Goal: Task Accomplishment & Management: Complete application form

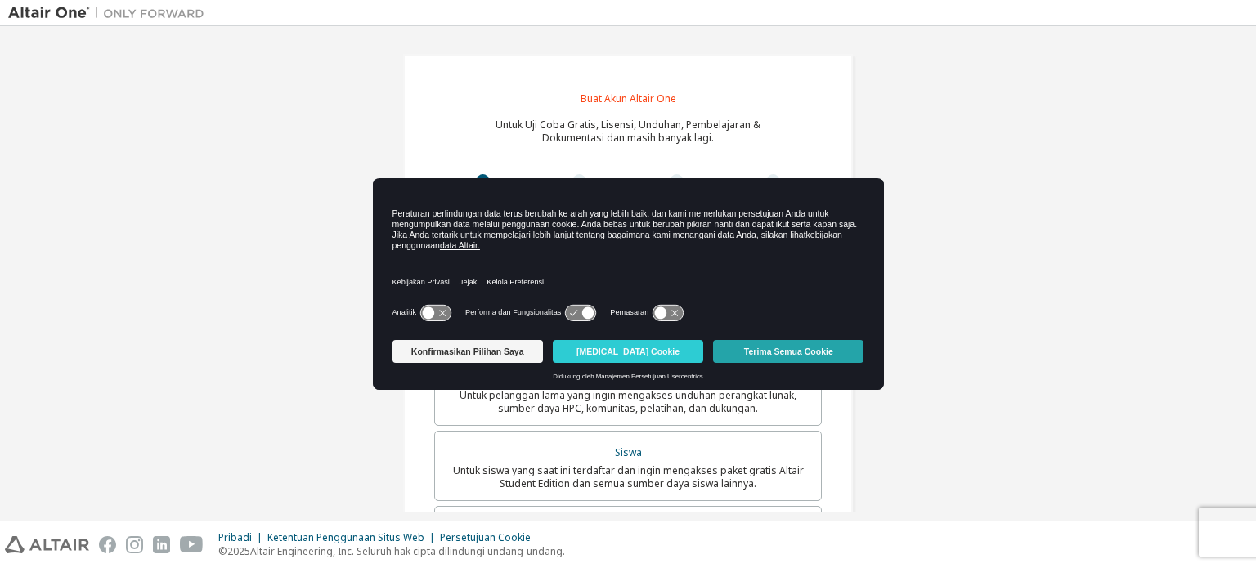
click at [737, 361] on button "Terima Semua Cookie" at bounding box center [788, 351] width 150 height 23
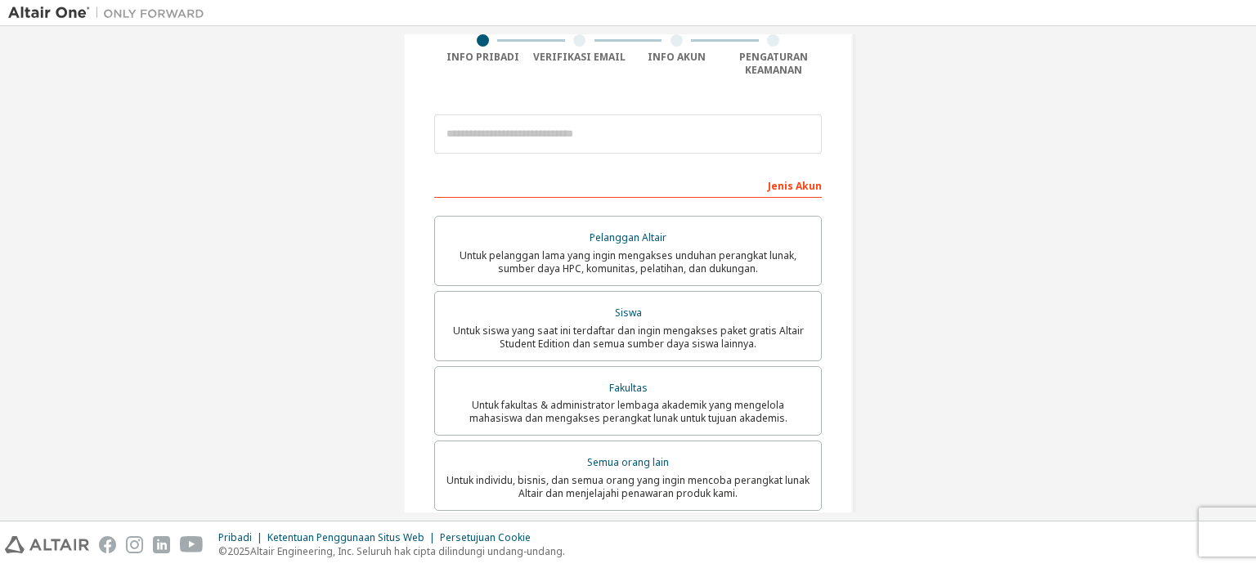
scroll to position [141, 0]
click at [727, 344] on font "Untuk siswa yang saat ini terdaftar dan ingin mengakses paket gratis Altair Stu…" at bounding box center [628, 336] width 351 height 27
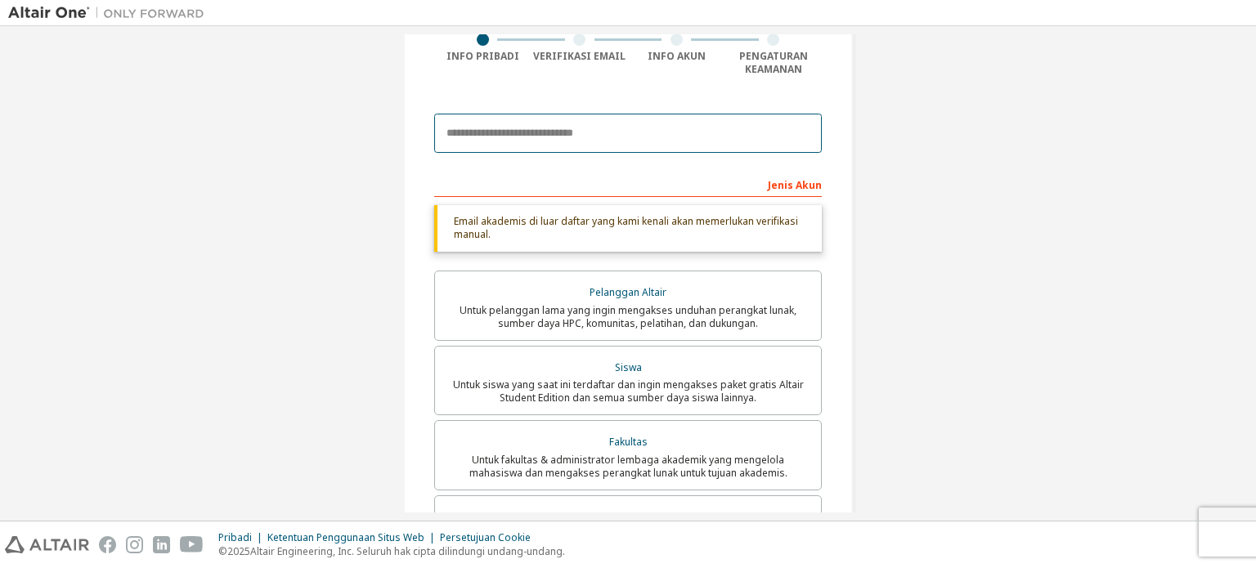
click at [628, 132] on input "email" at bounding box center [627, 133] width 387 height 39
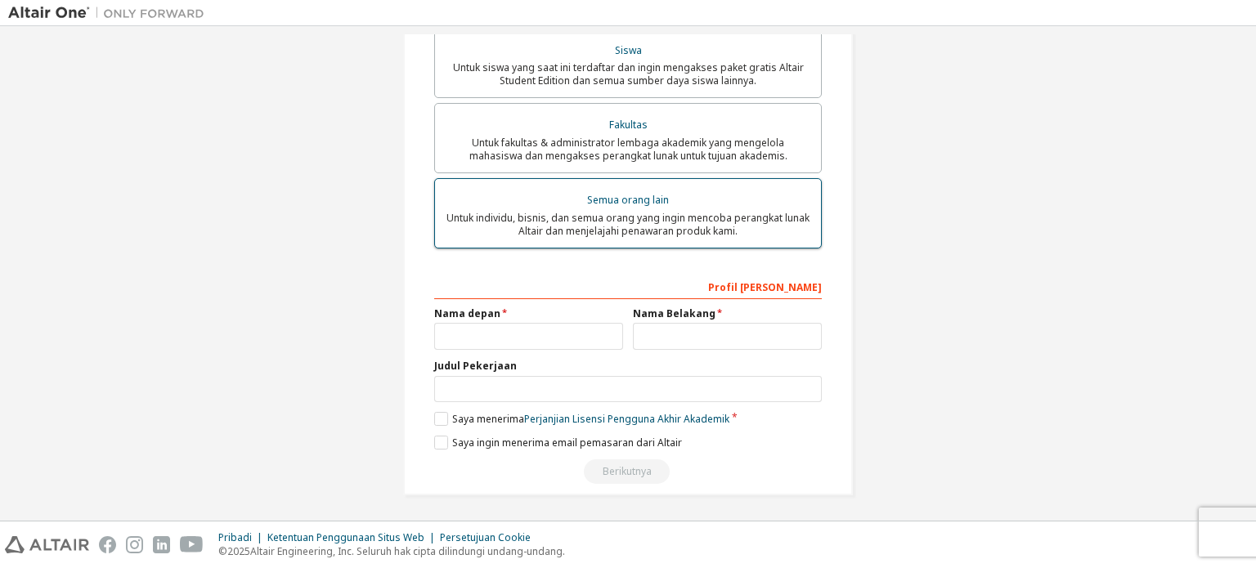
scroll to position [0, 0]
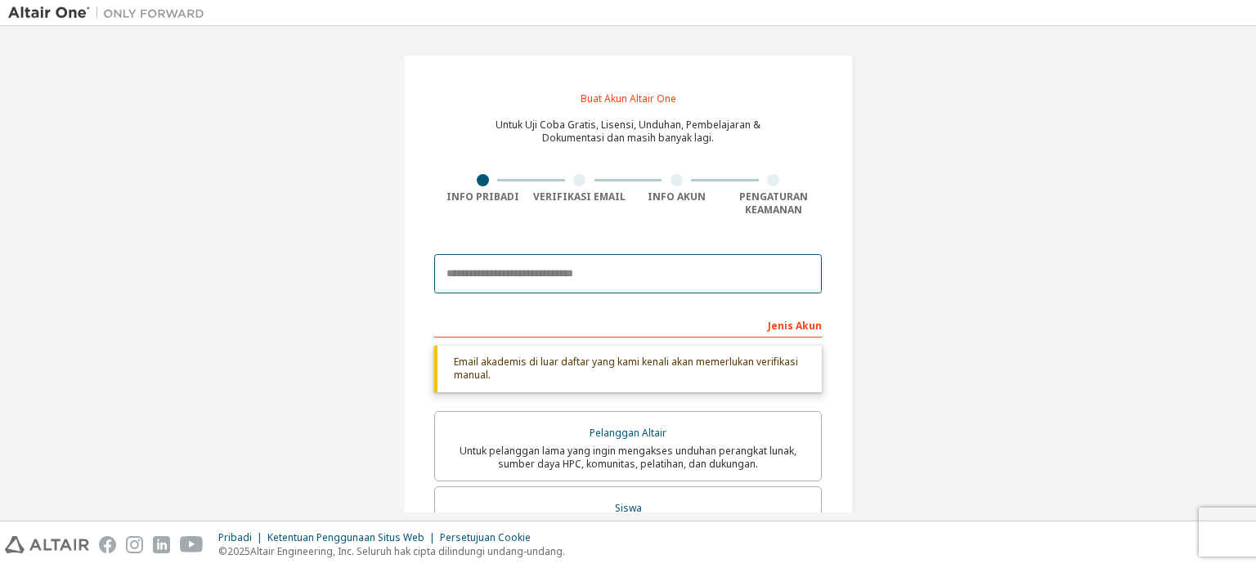
click at [519, 276] on input "email" at bounding box center [627, 273] width 387 height 39
click at [520, 280] on input "email" at bounding box center [627, 273] width 387 height 39
paste input "**********"
type input "**********"
click at [693, 326] on div "Jenis Akun" at bounding box center [627, 324] width 387 height 26
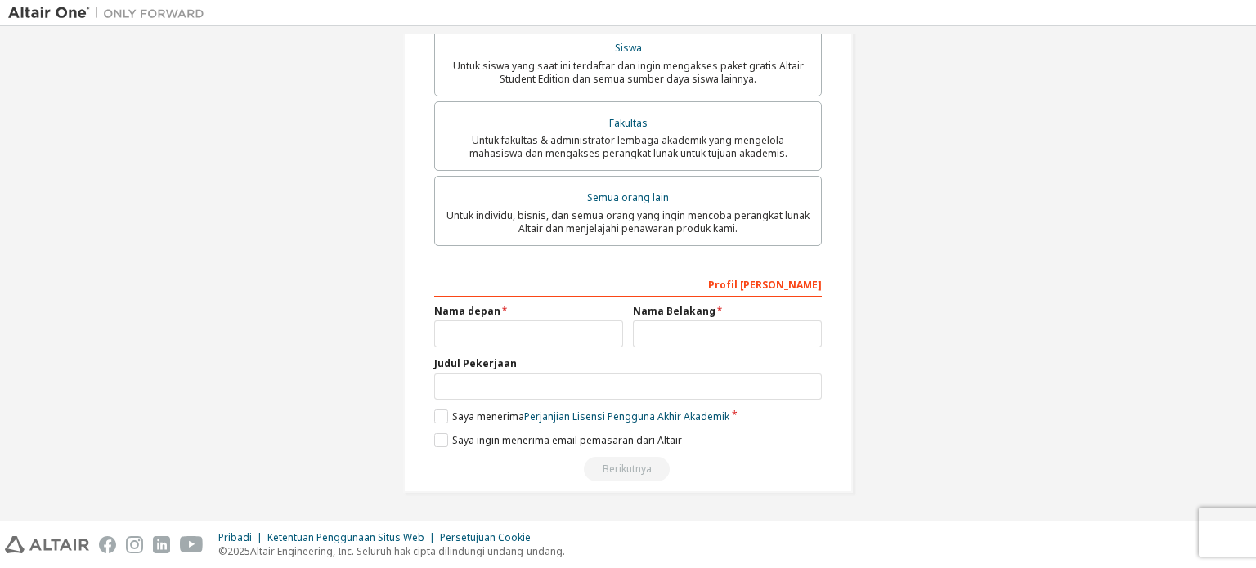
scroll to position [406, 0]
click at [518, 338] on input "text" at bounding box center [528, 333] width 189 height 27
type input "*****"
click at [710, 330] on input "text" at bounding box center [727, 333] width 189 height 27
type input "**********"
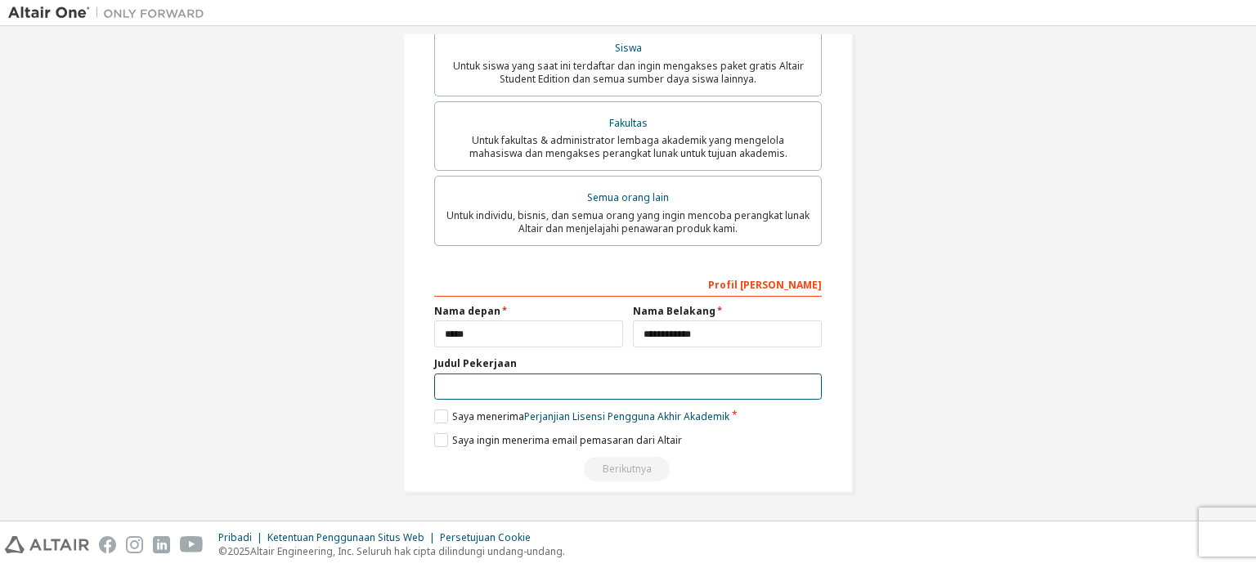
click at [553, 392] on input "text" at bounding box center [627, 387] width 387 height 27
type input "*"
type input "*********"
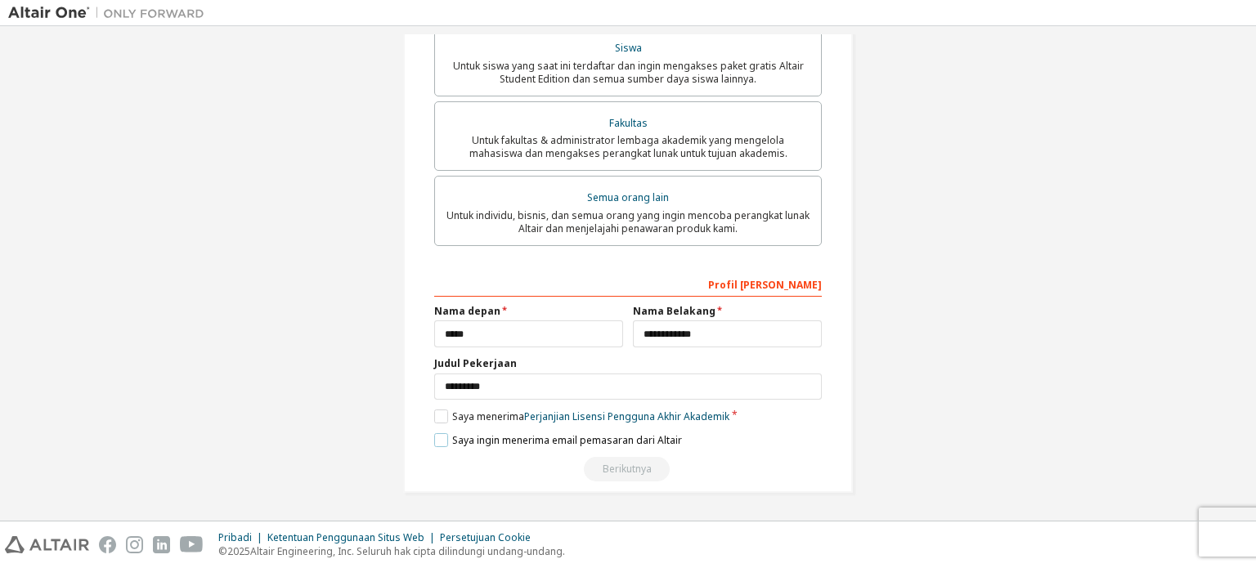
click at [438, 437] on label "Saya ingin menerima email pemasaran dari Altair" at bounding box center [558, 440] width 248 height 14
click at [435, 413] on label "Saya menerima Perjanjian Lisensi Pengguna Akhir Akademik" at bounding box center [581, 417] width 295 height 14
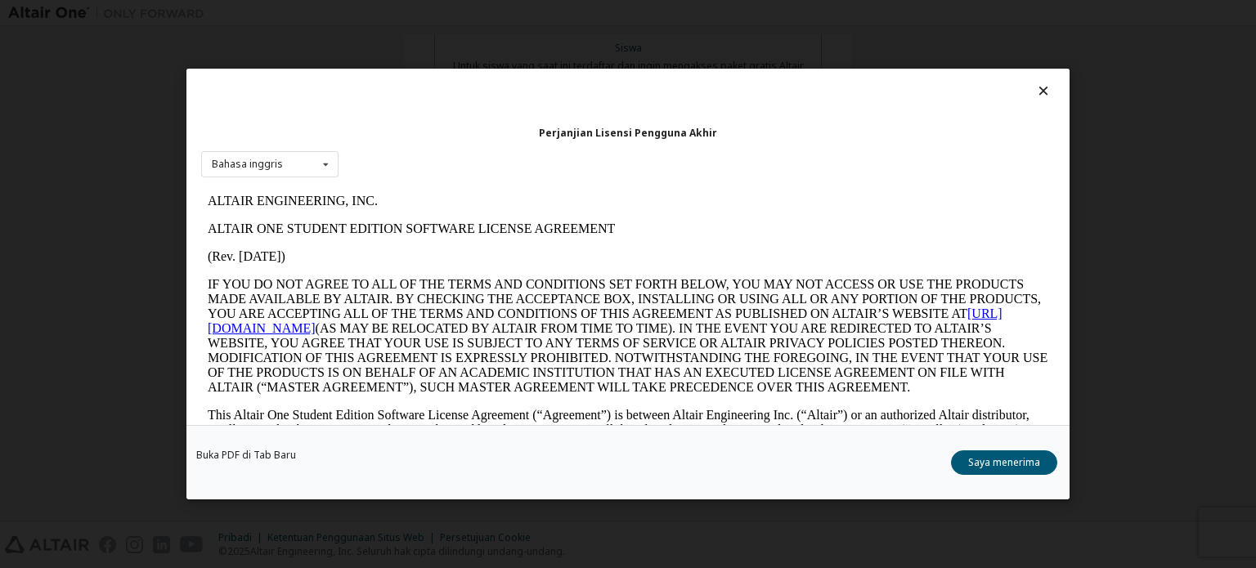
scroll to position [0, 0]
click at [1031, 463] on font "Saya menerima" at bounding box center [1004, 462] width 72 height 14
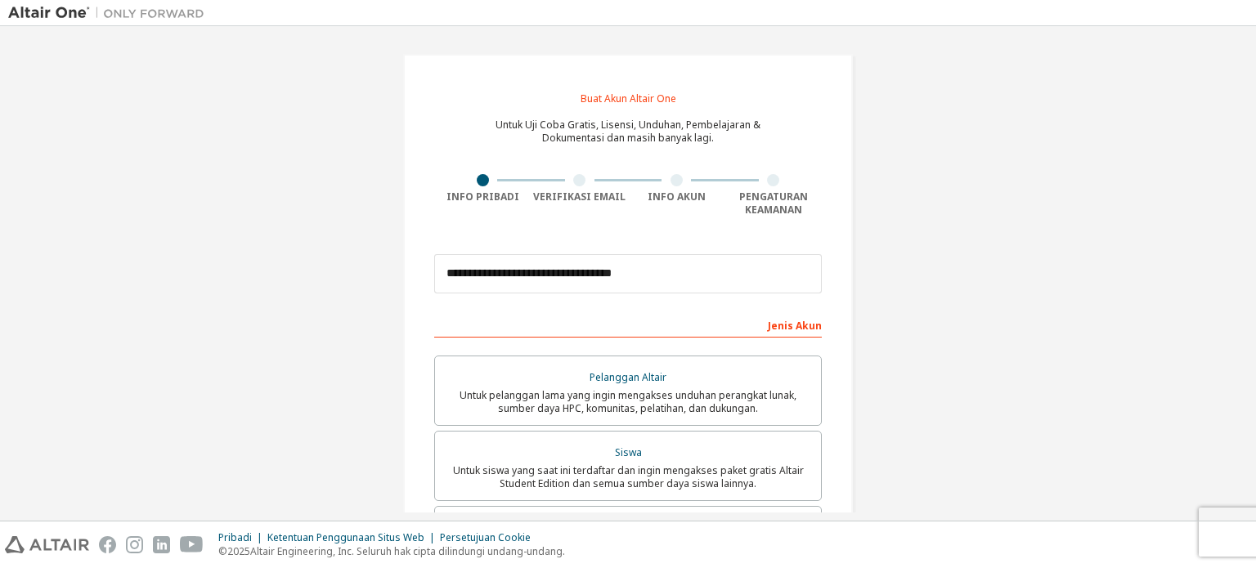
scroll to position [406, 0]
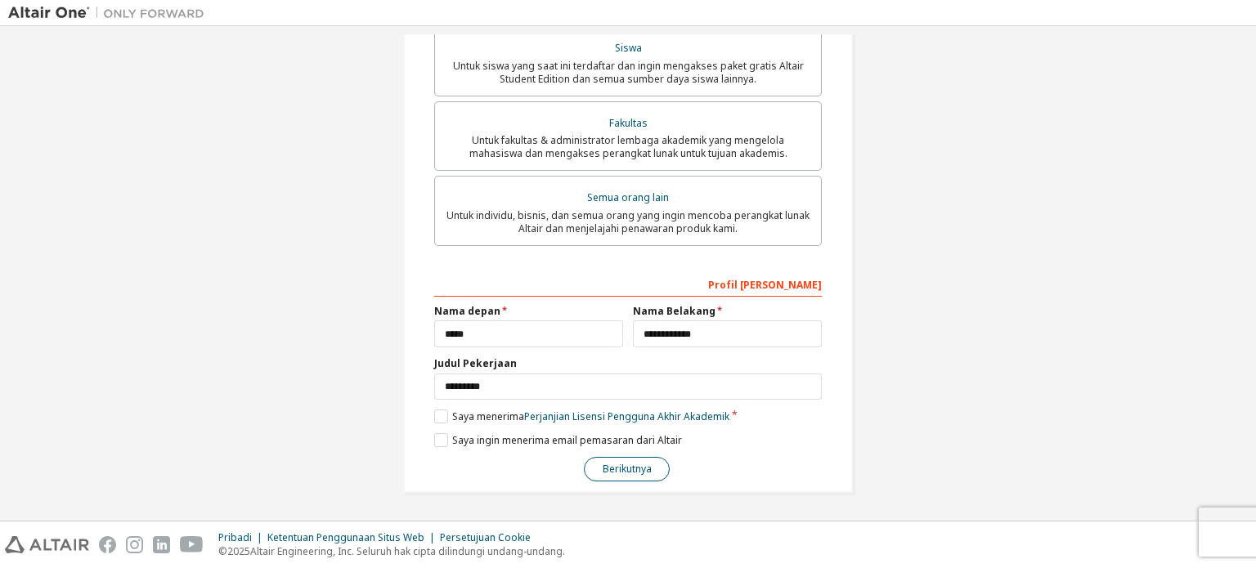
click at [646, 473] on font "Berikutnya" at bounding box center [626, 469] width 49 height 14
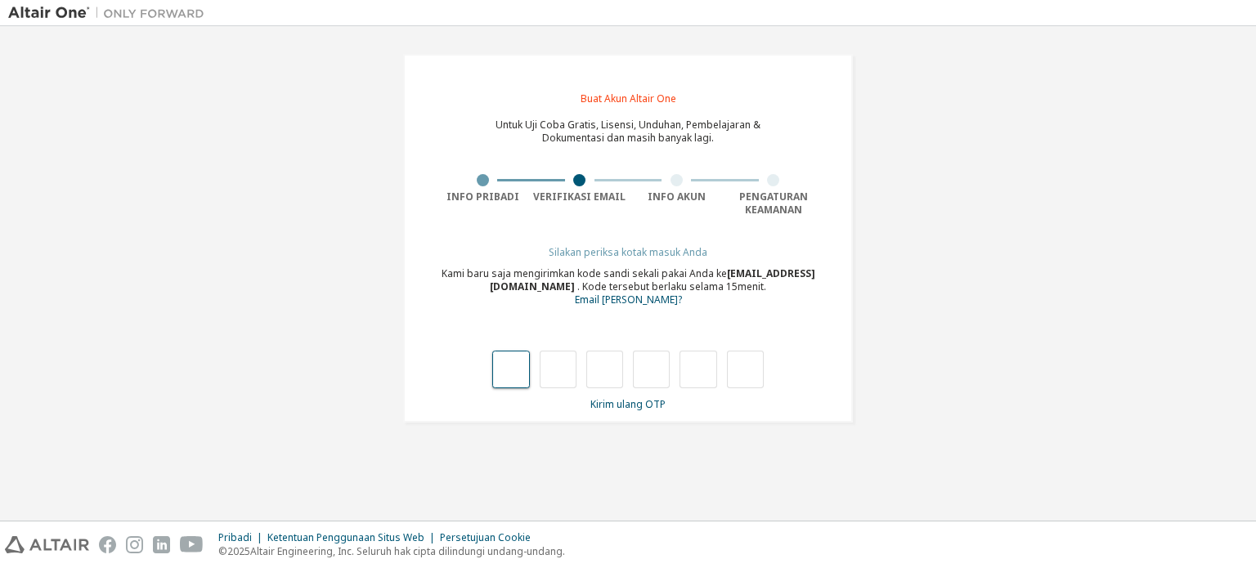
type input "*"
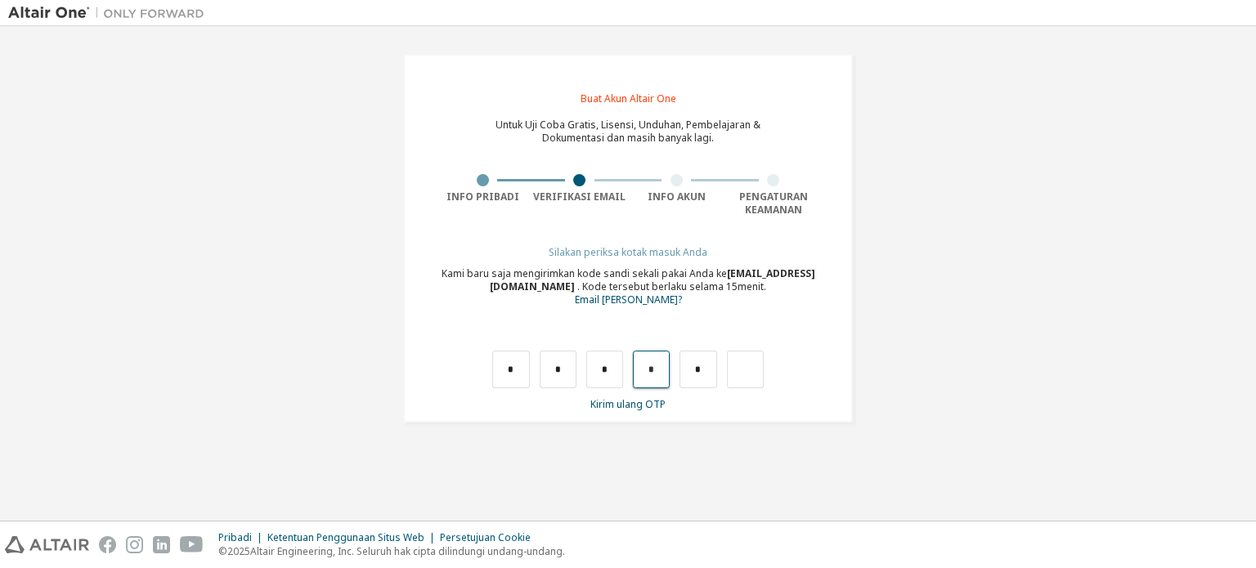
click at [654, 374] on input "*" at bounding box center [651, 370] width 37 height 38
click at [654, 374] on input "text" at bounding box center [651, 370] width 37 height 38
type input "*"
click at [734, 375] on input "text" at bounding box center [745, 370] width 37 height 38
type input "*"
